Goal: Navigation & Orientation: Find specific page/section

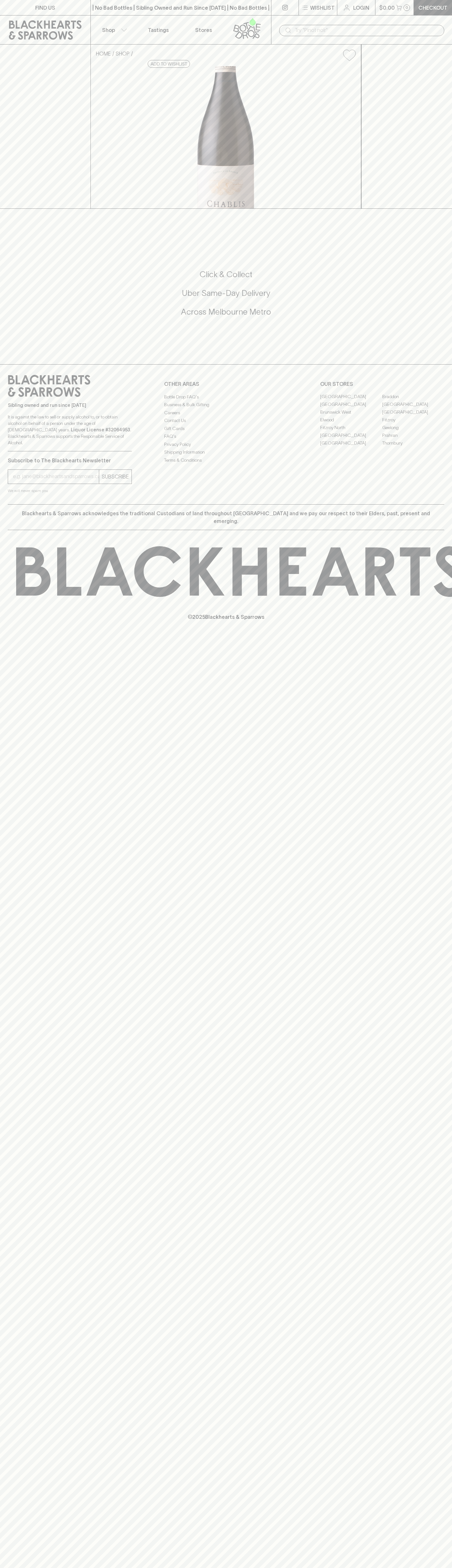
click at [413, 424] on link "Fitzroy" at bounding box center [413, 420] width 62 height 8
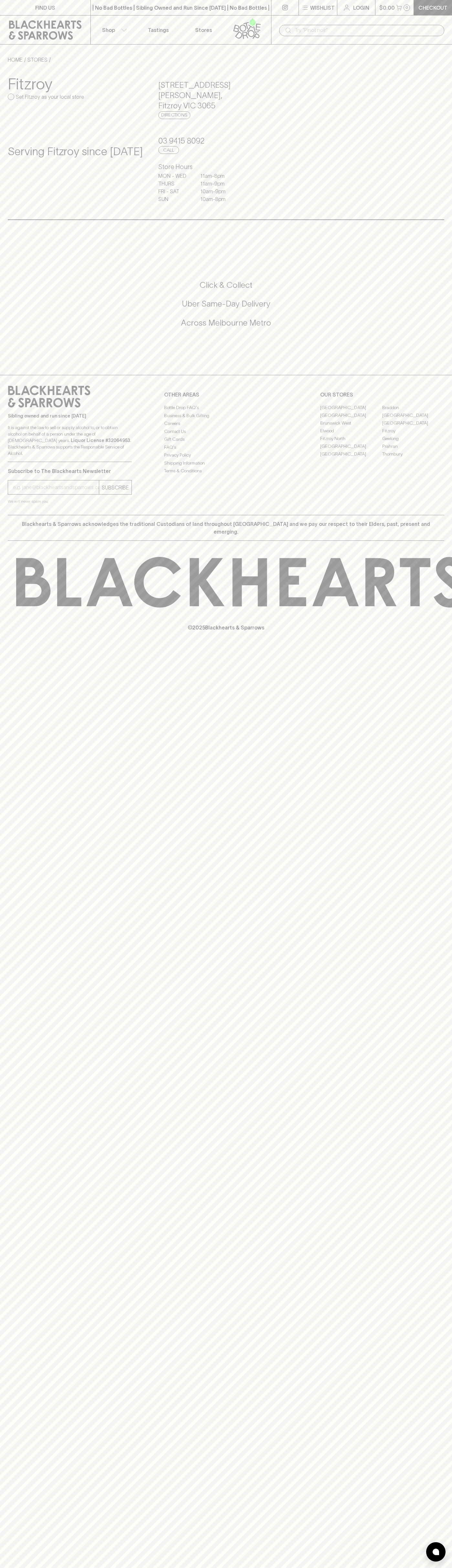
click at [432, 15] on div "​" at bounding box center [361, 30] width 181 height 29
click at [451, 186] on div "HOME STORES Fitzroy Set Fitzroy as your local store Serving Fitzroy since 2015 …" at bounding box center [226, 138] width 452 height 164
click at [188, 1567] on html "FIND US | No Bad Bottles | Sibling Owned and Run Since 2006 | No Bad Bottles | …" at bounding box center [226, 784] width 452 height 1568
click at [7, 40] on icon at bounding box center [45, 30] width 81 height 19
